Goal: Task Accomplishment & Management: Use online tool/utility

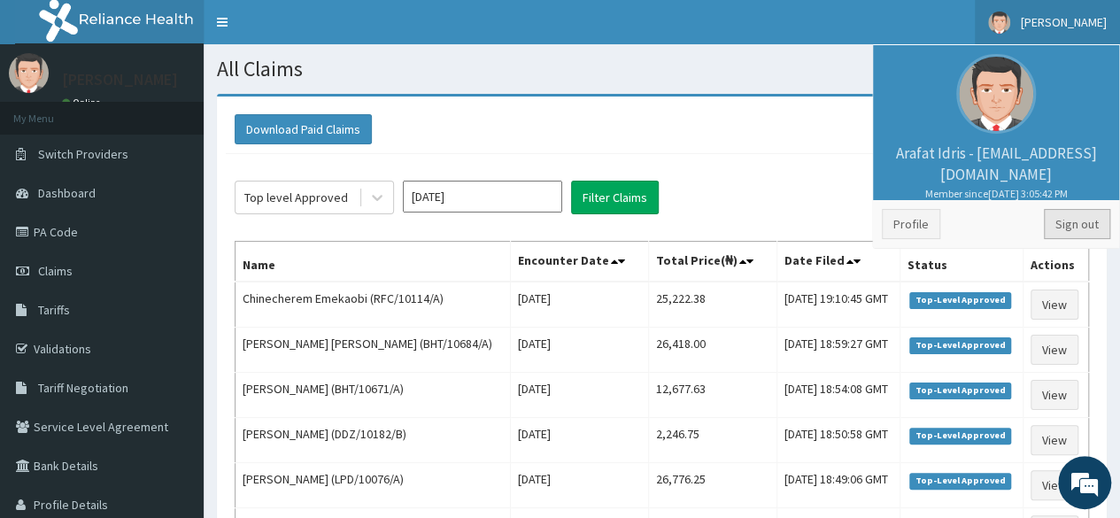
click at [1059, 218] on link "Sign out" at bounding box center [1077, 224] width 66 height 30
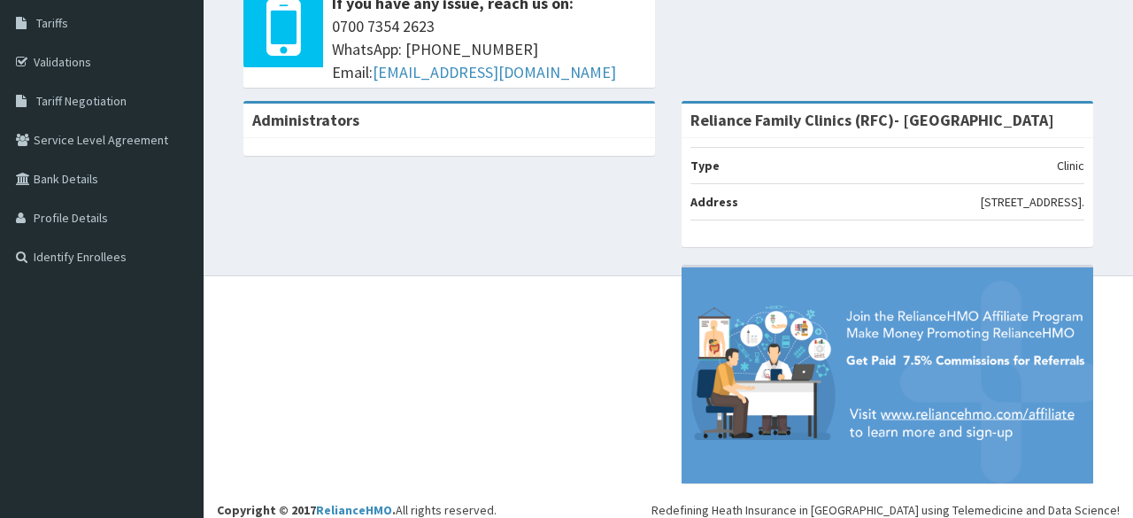
scroll to position [275, 0]
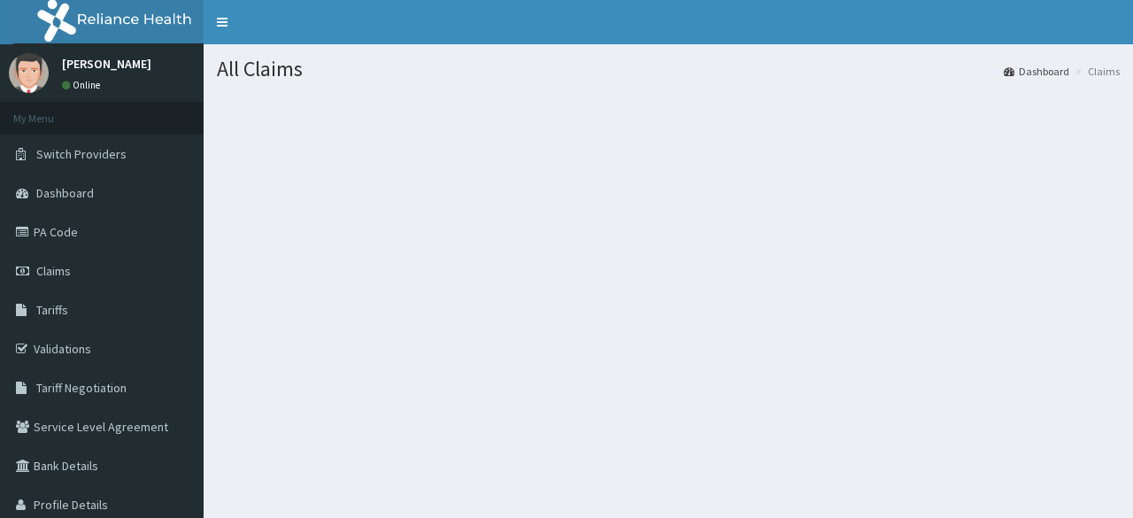
click at [1053, 40] on nav "Toggle navigation" at bounding box center [669, 22] width 930 height 44
click at [1032, 75] on link "Dashboard" at bounding box center [1037, 71] width 66 height 15
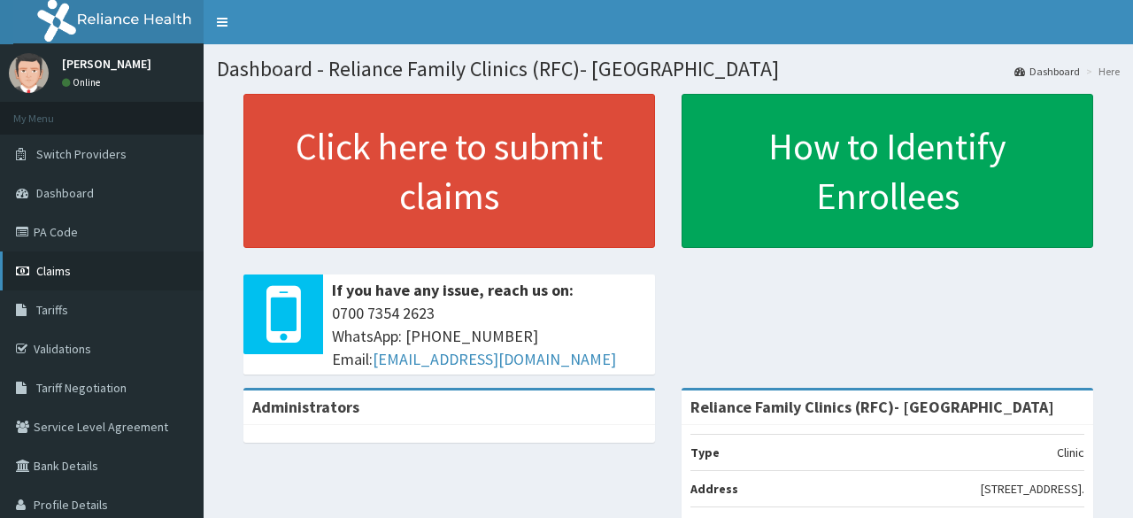
click at [78, 275] on link "Claims" at bounding box center [102, 270] width 204 height 39
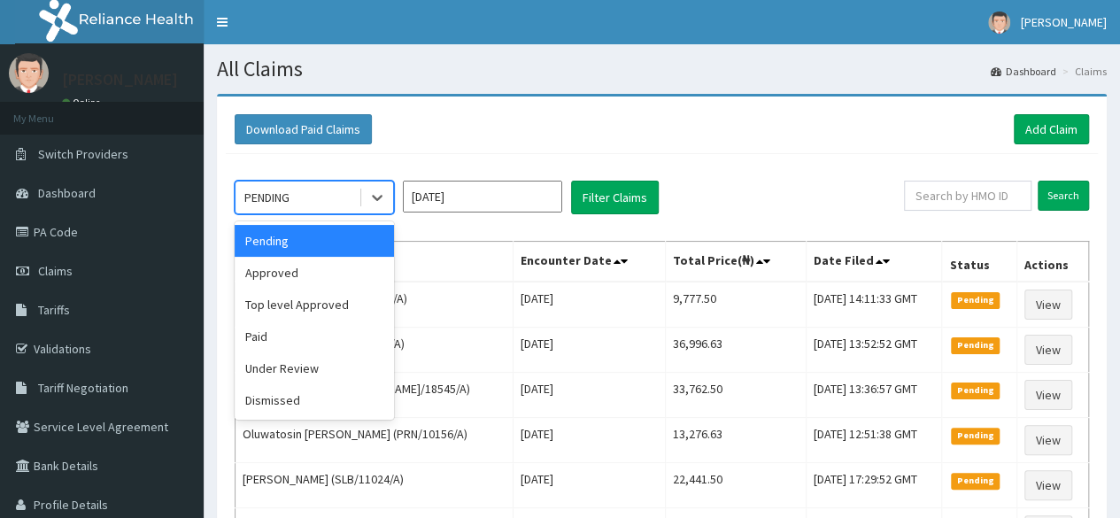
click at [254, 376] on div "Under Review" at bounding box center [314, 368] width 159 height 32
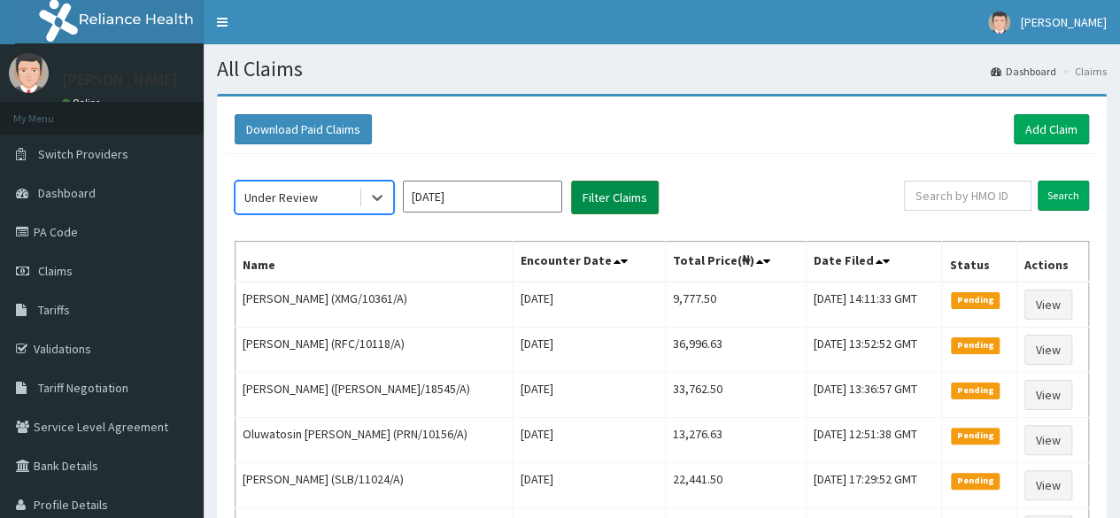
click at [613, 199] on button "Filter Claims" at bounding box center [615, 198] width 88 height 34
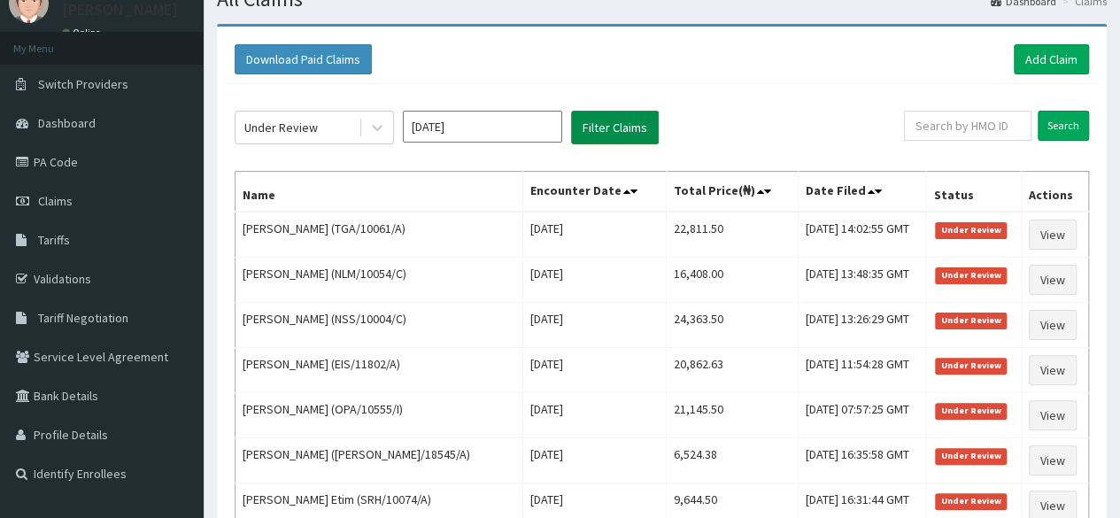
scroll to position [71, 0]
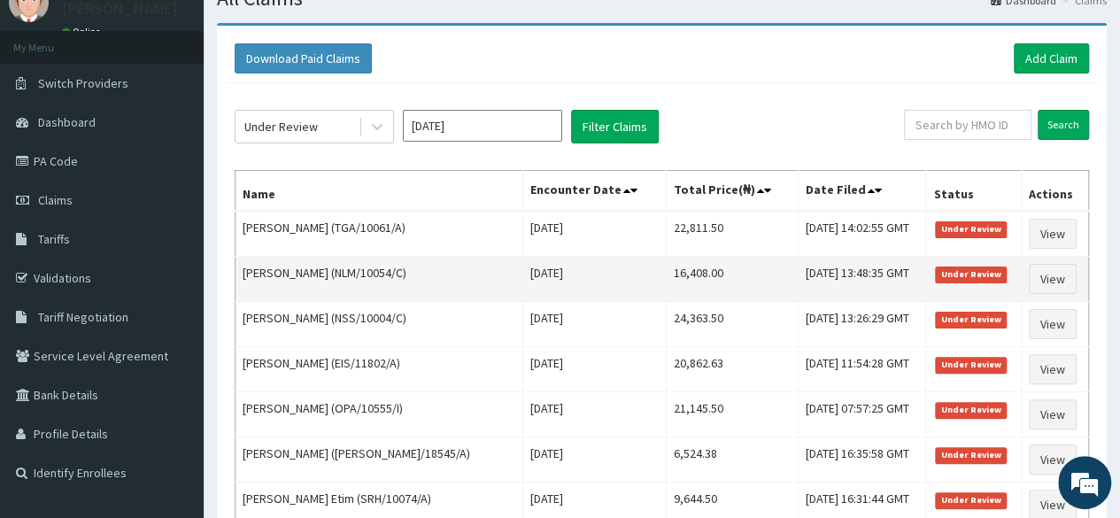
click at [1058, 293] on td "View" at bounding box center [1054, 279] width 67 height 45
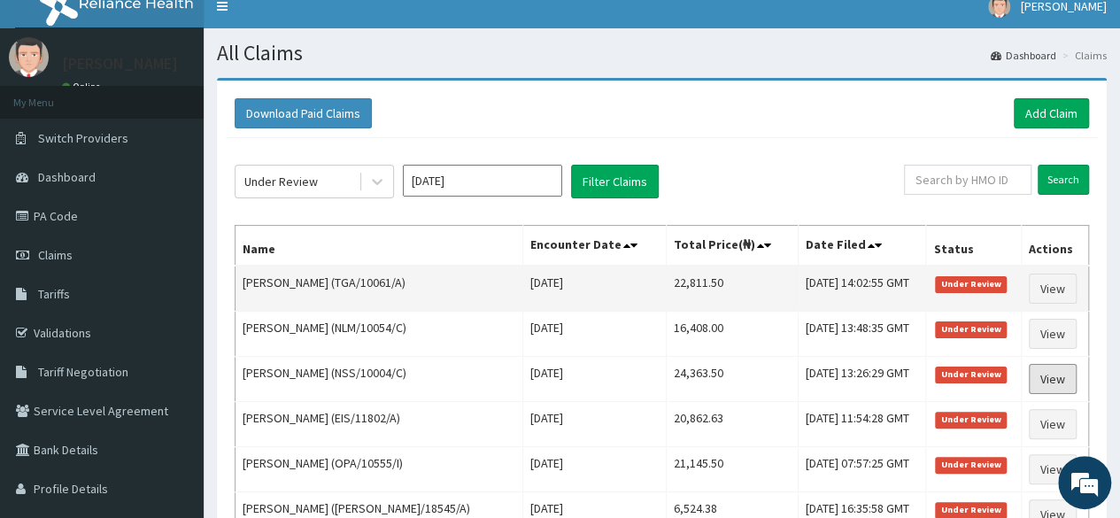
scroll to position [12, 0]
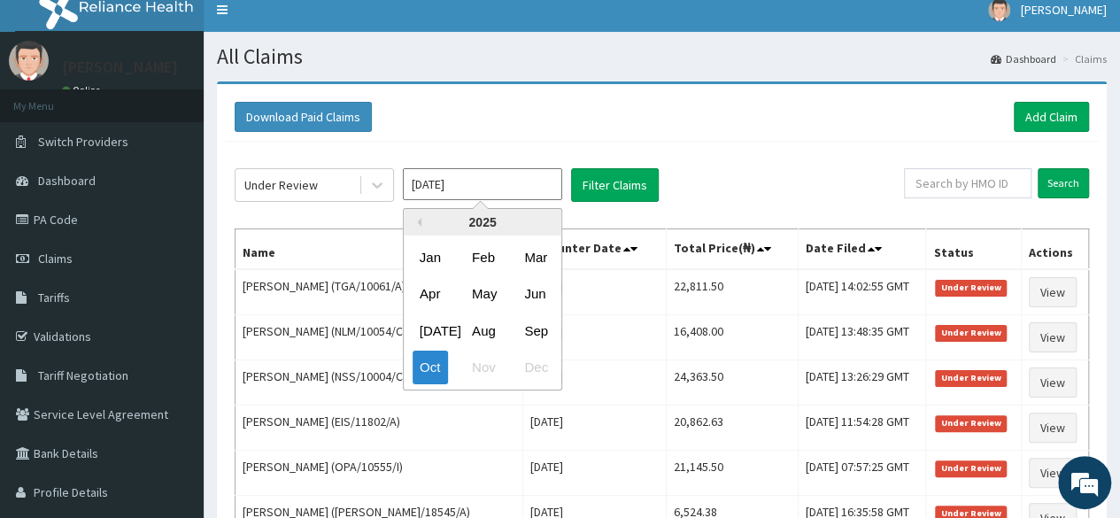
click at [506, 181] on input "Oct 2025" at bounding box center [482, 184] width 159 height 32
click at [546, 322] on div "Sep" at bounding box center [534, 330] width 35 height 33
type input "Sep 2025"
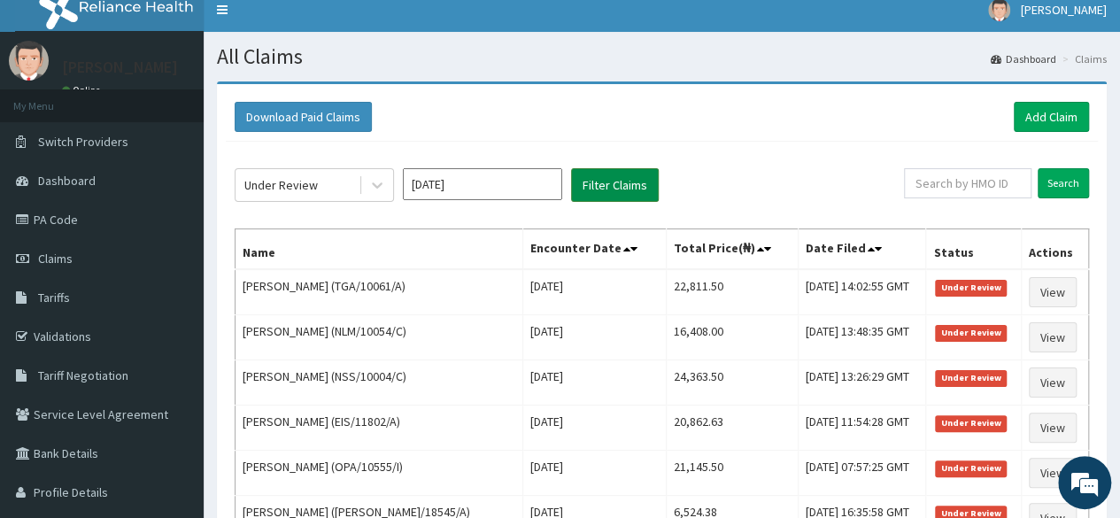
click at [643, 168] on button "Filter Claims" at bounding box center [615, 185] width 88 height 34
click at [637, 181] on button "Filter Claims" at bounding box center [615, 185] width 88 height 34
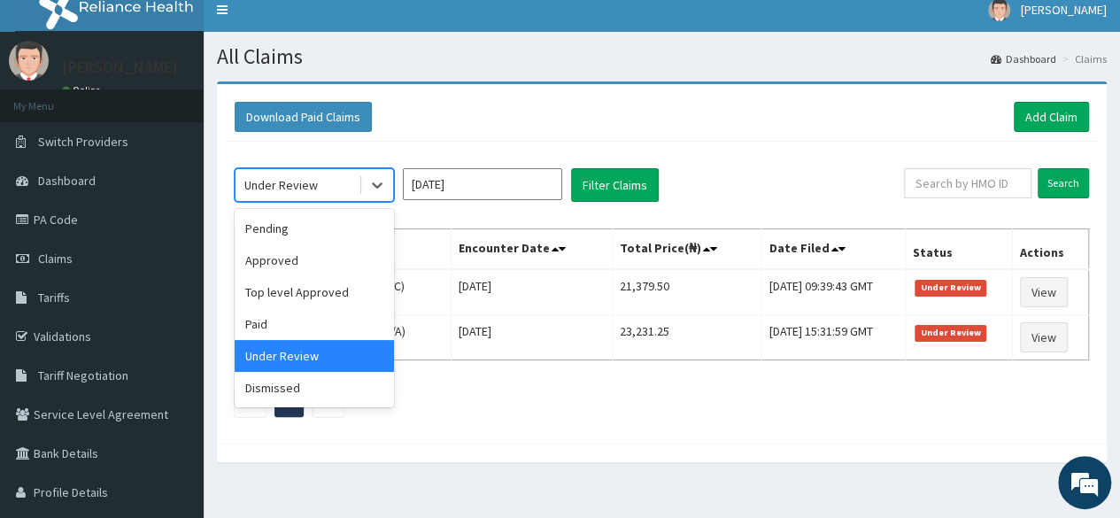
click at [337, 189] on div "Under Review" at bounding box center [296, 185] width 123 height 28
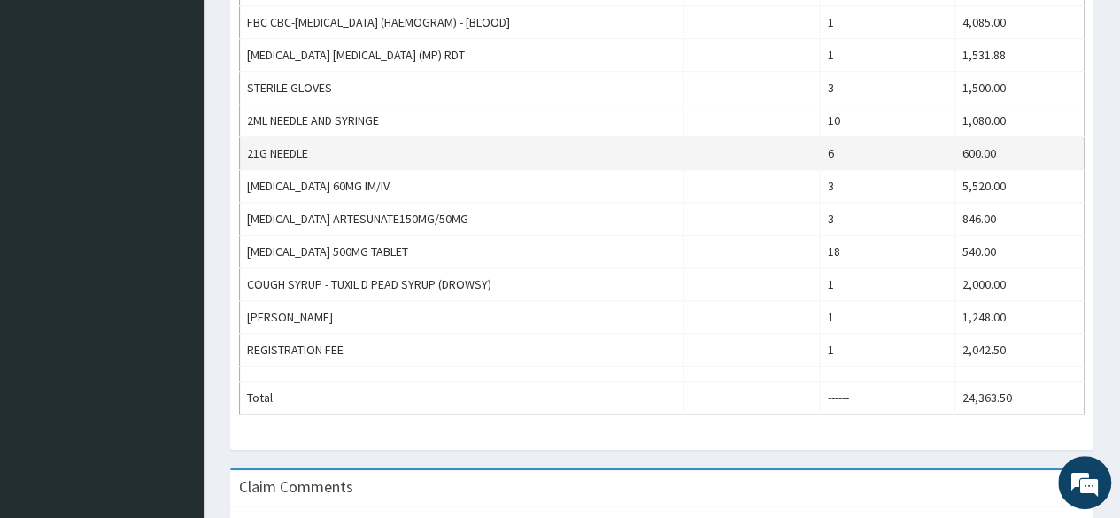
scroll to position [641, 0]
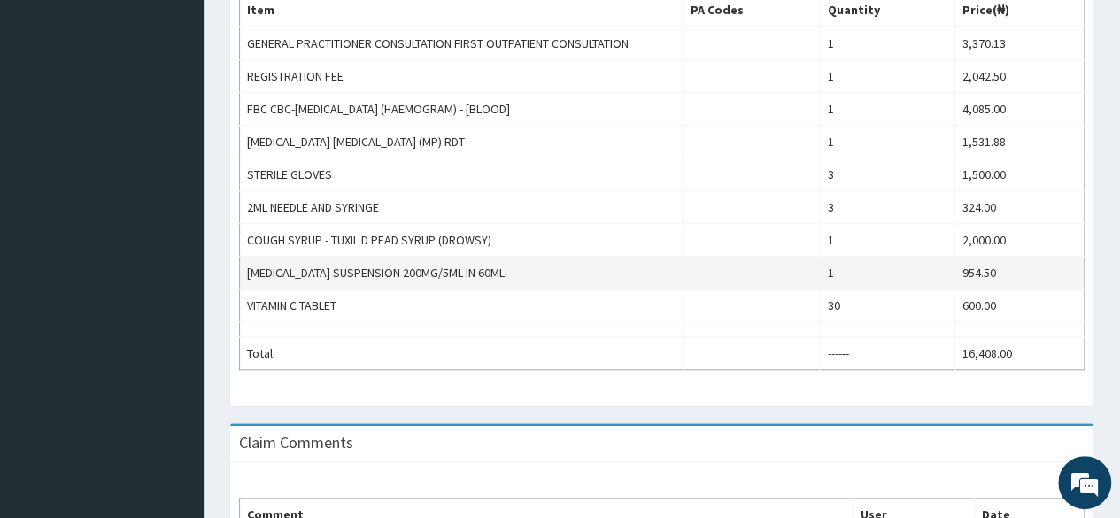
scroll to position [710, 0]
